Goal: Transaction & Acquisition: Purchase product/service

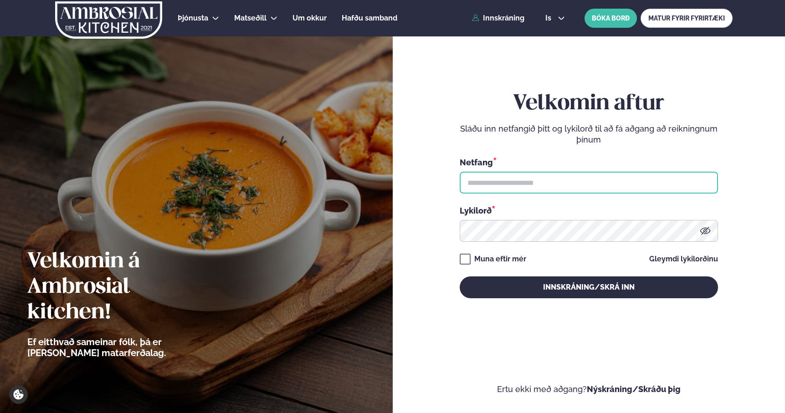
click at [519, 184] on input "text" at bounding box center [589, 183] width 258 height 22
type input "**********"
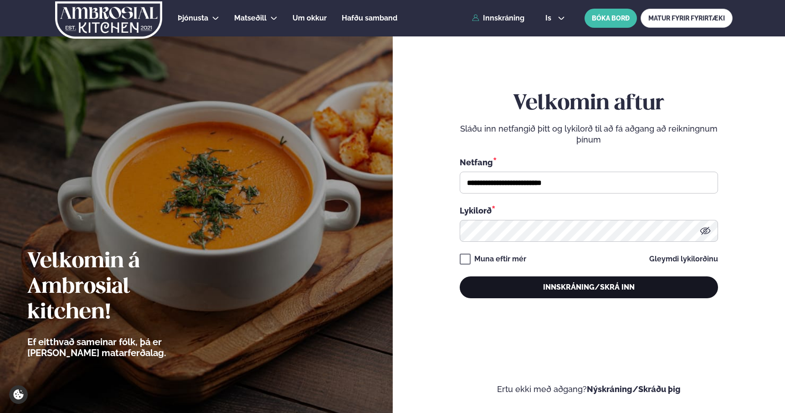
click at [571, 286] on button "Innskráning/Skrá inn" at bounding box center [589, 288] width 258 height 22
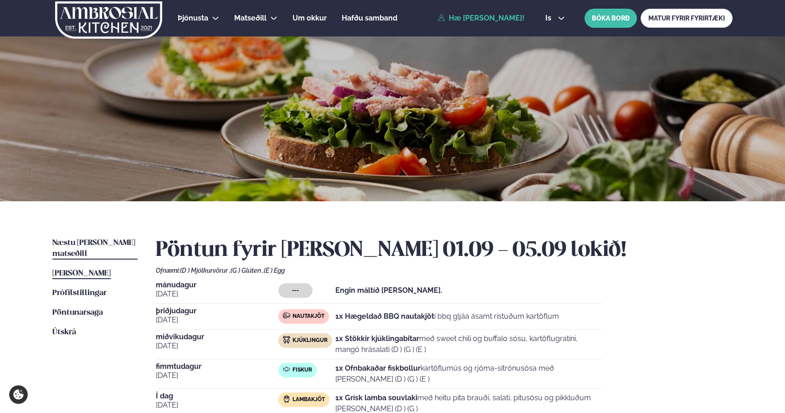
click at [94, 245] on span "Næstu [PERSON_NAME] matseðill" at bounding box center [93, 248] width 83 height 19
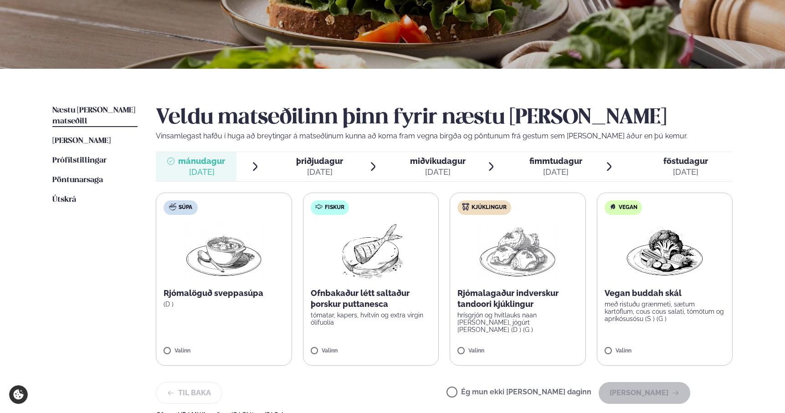
scroll to position [148, 0]
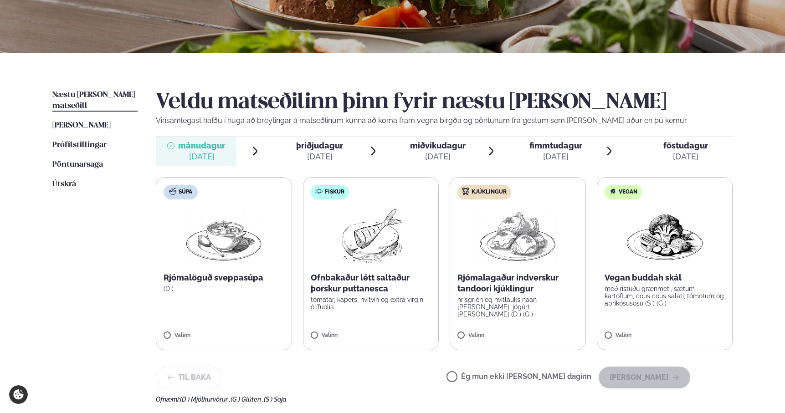
click at [490, 322] on label "Kjúklingur Rjómalagaður indverskur tandoori kjúklingur hrísgrjón og hvítlauks n…" at bounding box center [518, 263] width 136 height 173
click at [523, 251] on img at bounding box center [518, 236] width 80 height 58
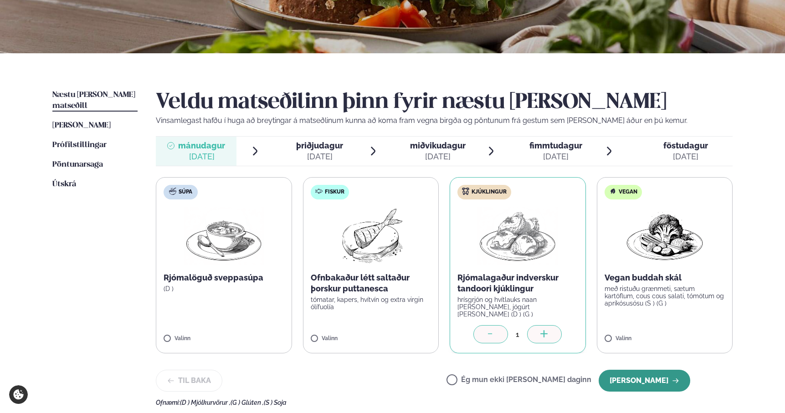
click at [657, 377] on button "[PERSON_NAME]" at bounding box center [645, 381] width 92 height 22
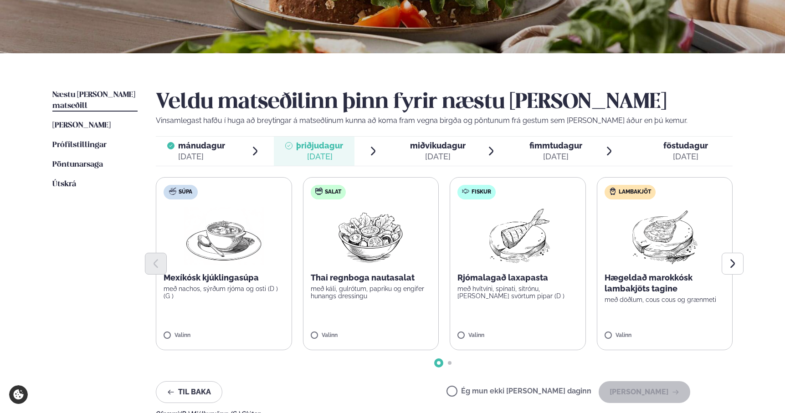
click at [658, 216] on img at bounding box center [664, 236] width 81 height 58
click at [660, 395] on button "[PERSON_NAME]" at bounding box center [645, 392] width 92 height 22
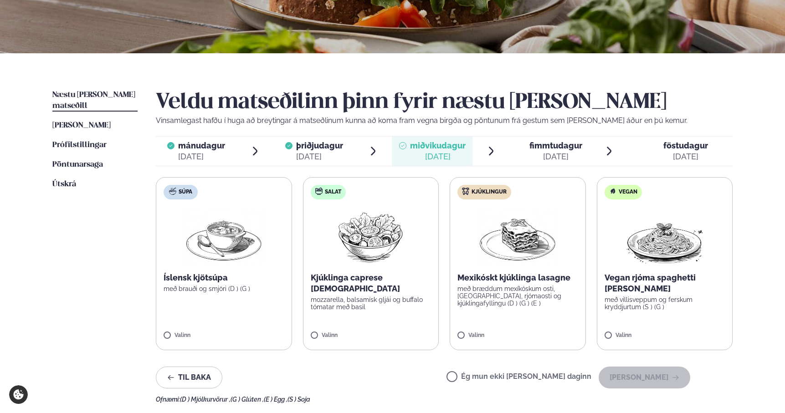
click at [547, 268] on label "Kjúklingur Mexikóskt kjúklinga lasagne með bræddum mexíkóskum osti, [GEOGRAPHIC…" at bounding box center [518, 263] width 136 height 173
click at [651, 376] on button "[PERSON_NAME]" at bounding box center [645, 378] width 92 height 22
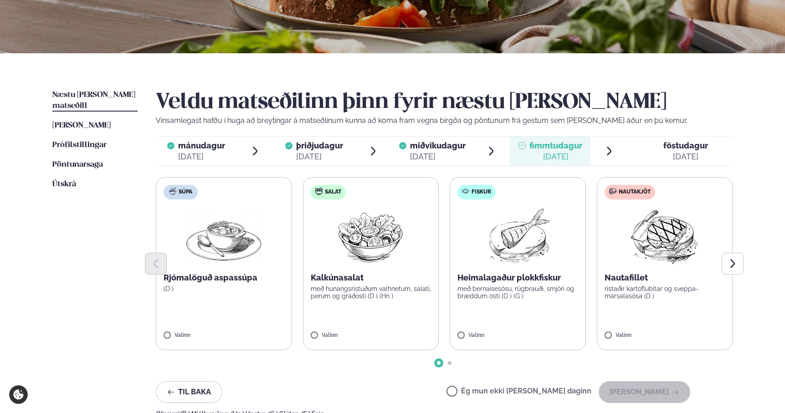
click at [530, 314] on label "Fiskur Heimalagaður plokkfiskur með bernaisesósu, rúgbrauði, smjöri og bræddum …" at bounding box center [518, 263] width 136 height 173
click at [545, 253] on div at bounding box center [444, 264] width 577 height 22
click at [546, 289] on p "með bernaisesósu, rúgbrauði, smjöri og bræddum osti (D ) (G )" at bounding box center [518, 292] width 121 height 15
click at [653, 393] on button "[PERSON_NAME]" at bounding box center [645, 392] width 92 height 22
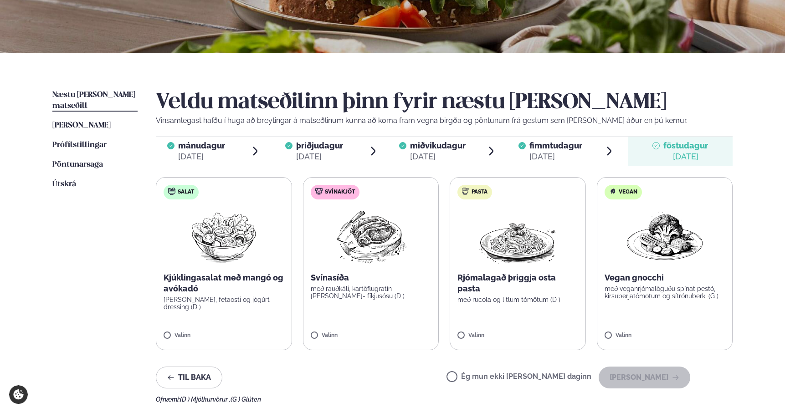
click at [257, 290] on p "Kjúklingasalat með mangó og avókadó" at bounding box center [224, 284] width 121 height 22
click at [651, 376] on button "[PERSON_NAME]" at bounding box center [645, 378] width 92 height 22
